Goal: Task Accomplishment & Management: Manage account settings

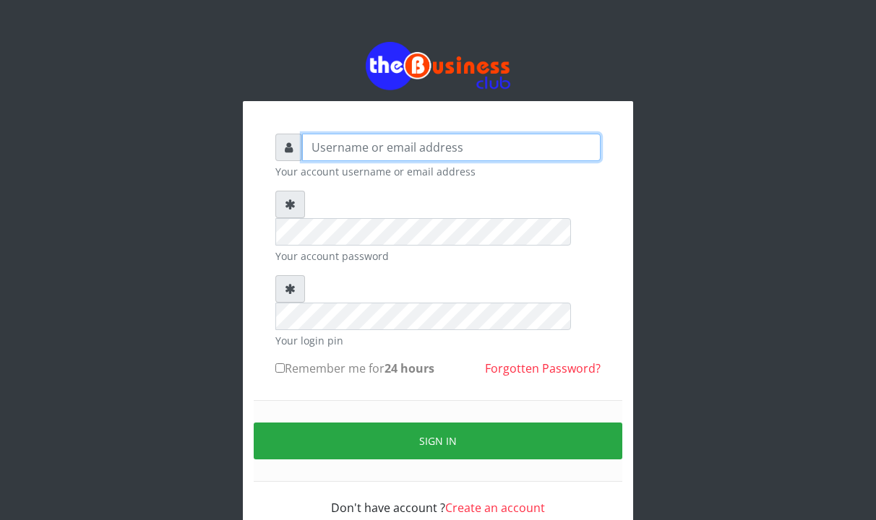
click at [396, 147] on input "text" at bounding box center [451, 147] width 298 height 27
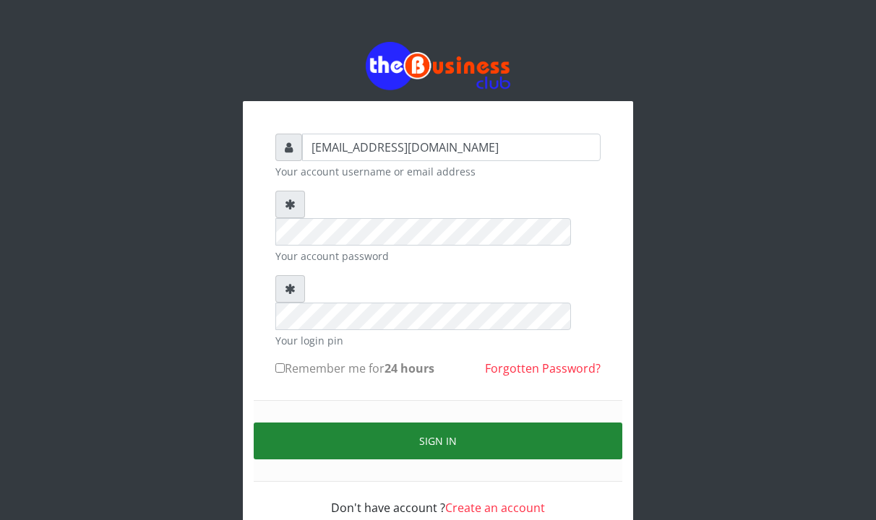
click at [423, 423] on button "Sign in" at bounding box center [438, 441] width 369 height 37
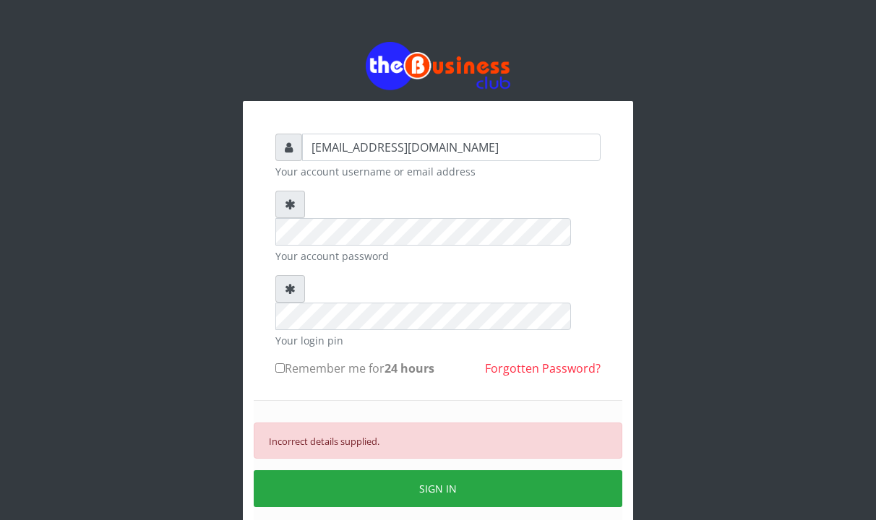
click at [384, 249] on small "Your account password" at bounding box center [437, 256] width 325 height 15
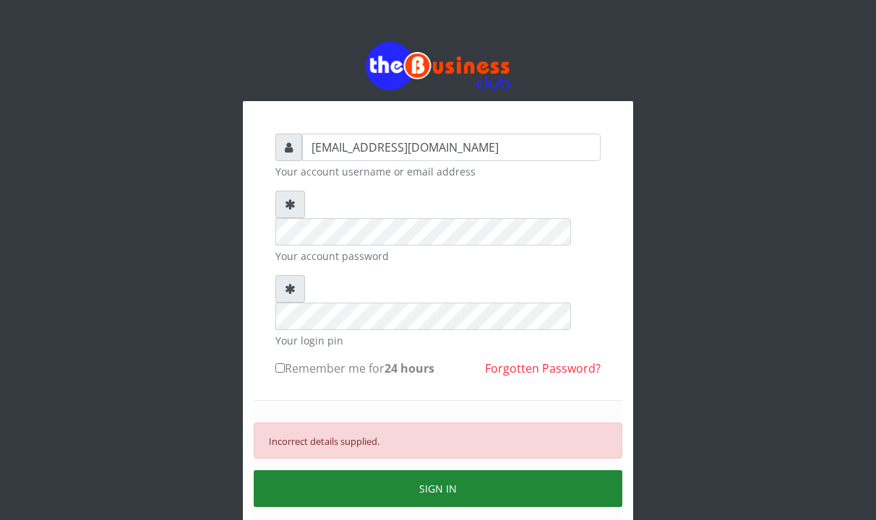
click at [427, 470] on button "SIGN IN" at bounding box center [438, 488] width 369 height 37
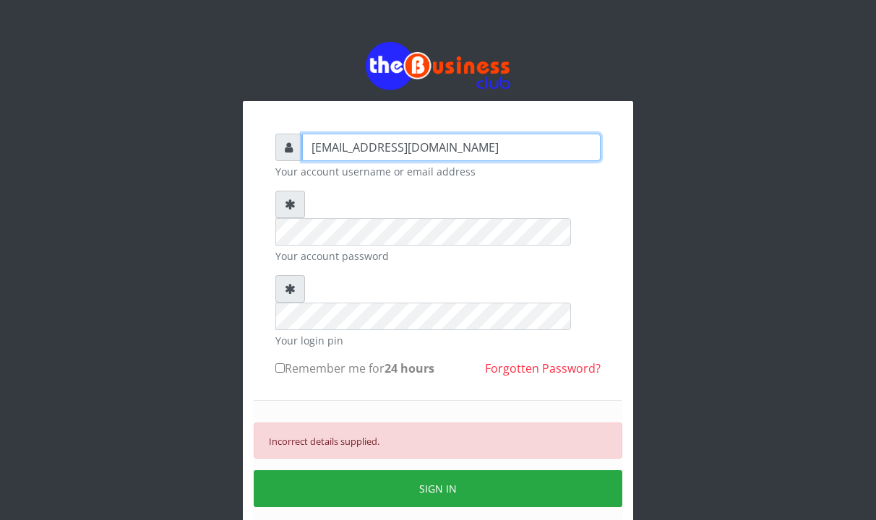
click at [513, 148] on input "[EMAIL_ADDRESS][DOMAIN_NAME]" at bounding box center [451, 147] width 298 height 27
type input "i"
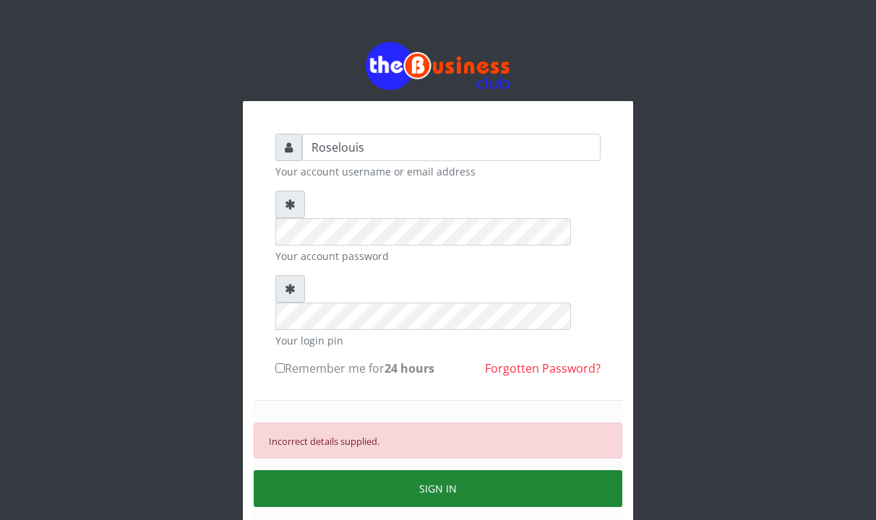
click at [397, 470] on button "SIGN IN" at bounding box center [438, 488] width 369 height 37
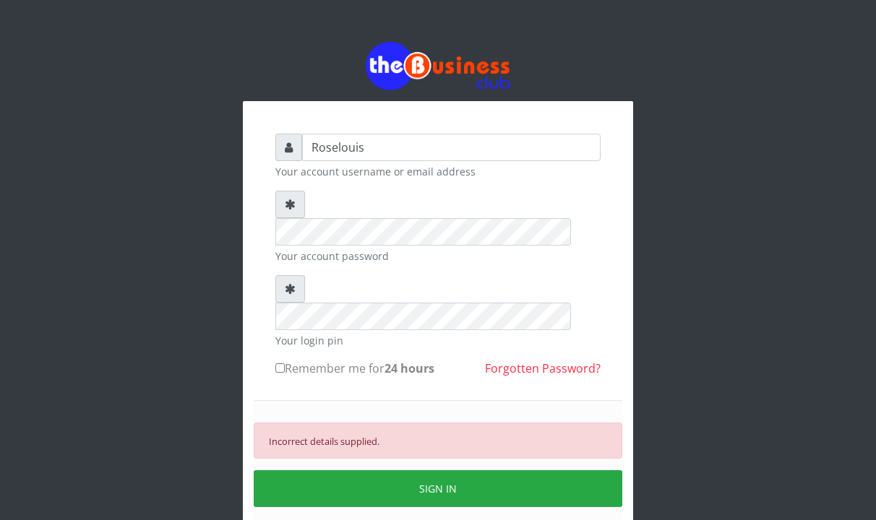
click at [413, 163] on div "Roselouis Your account username or email address" at bounding box center [437, 157] width 325 height 46
click at [400, 134] on input "Roselouis" at bounding box center [451, 147] width 298 height 27
type input "R"
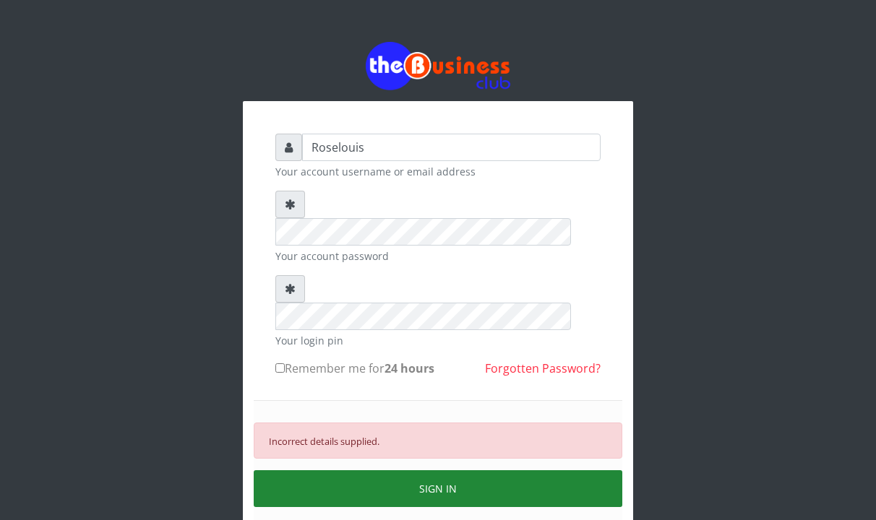
click at [354, 470] on button "SIGN IN" at bounding box center [438, 488] width 369 height 37
click at [303, 470] on button "SIGN IN" at bounding box center [438, 488] width 369 height 37
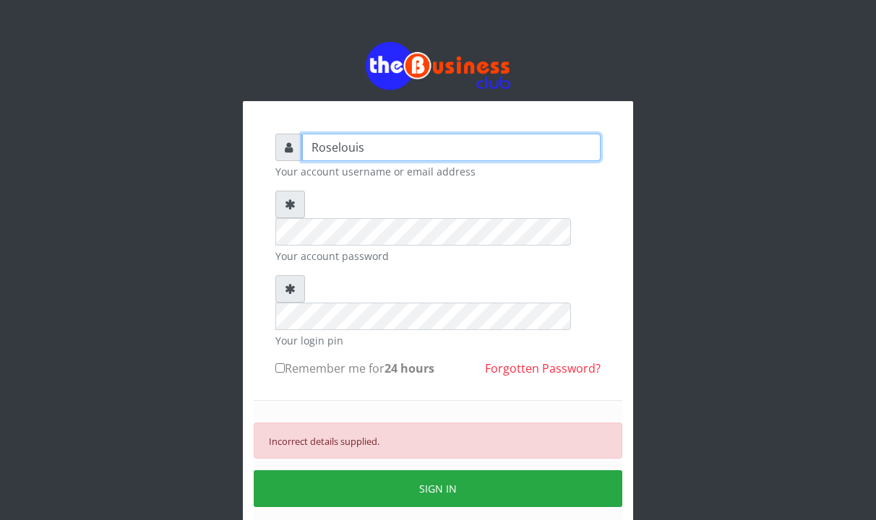
click at [462, 152] on input "Roselouis" at bounding box center [451, 147] width 298 height 27
type input "R"
type input "[EMAIL_ADDRESS][DOMAIN_NAME]"
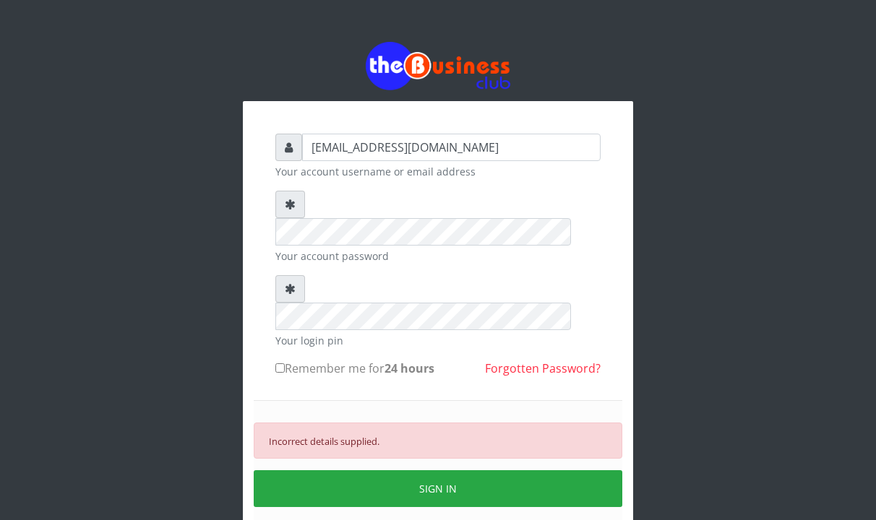
click at [463, 400] on div "Incorrect details supplied. SIGN IN" at bounding box center [438, 464] width 369 height 129
click at [262, 334] on div "[EMAIL_ADDRESS][DOMAIN_NAME] Your account username or email address Your accoun…" at bounding box center [438, 345] width 390 height 488
click at [213, 215] on div "[EMAIL_ADDRESS][DOMAIN_NAME] Your account username or email address Your accoun…" at bounding box center [438, 316] width 824 height 632
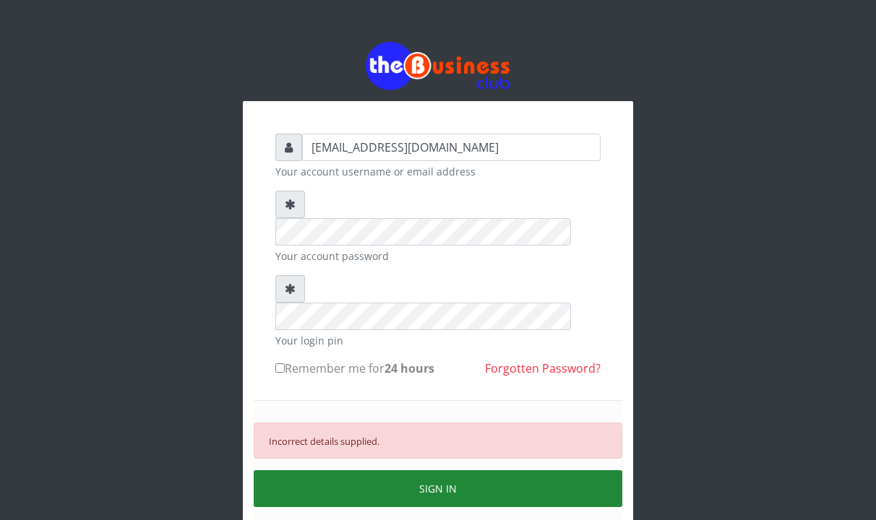
click at [411, 470] on button "SIGN IN" at bounding box center [438, 488] width 369 height 37
